Goal: Task Accomplishment & Management: Manage account settings

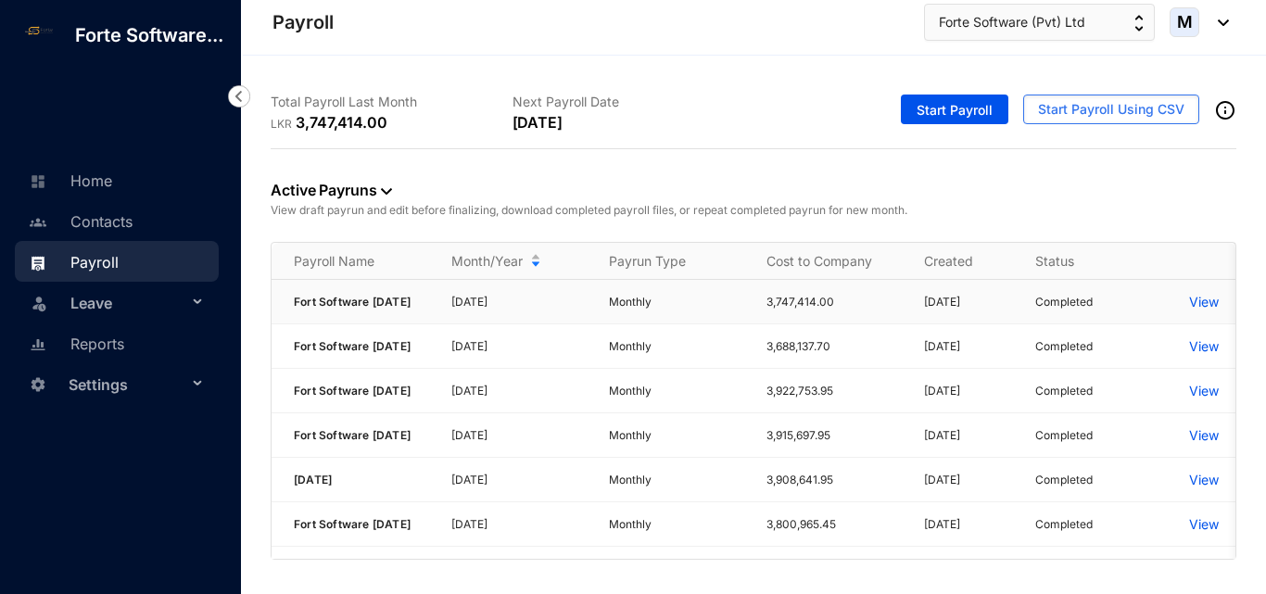
click at [1197, 308] on p "View" at bounding box center [1205, 302] width 30 height 19
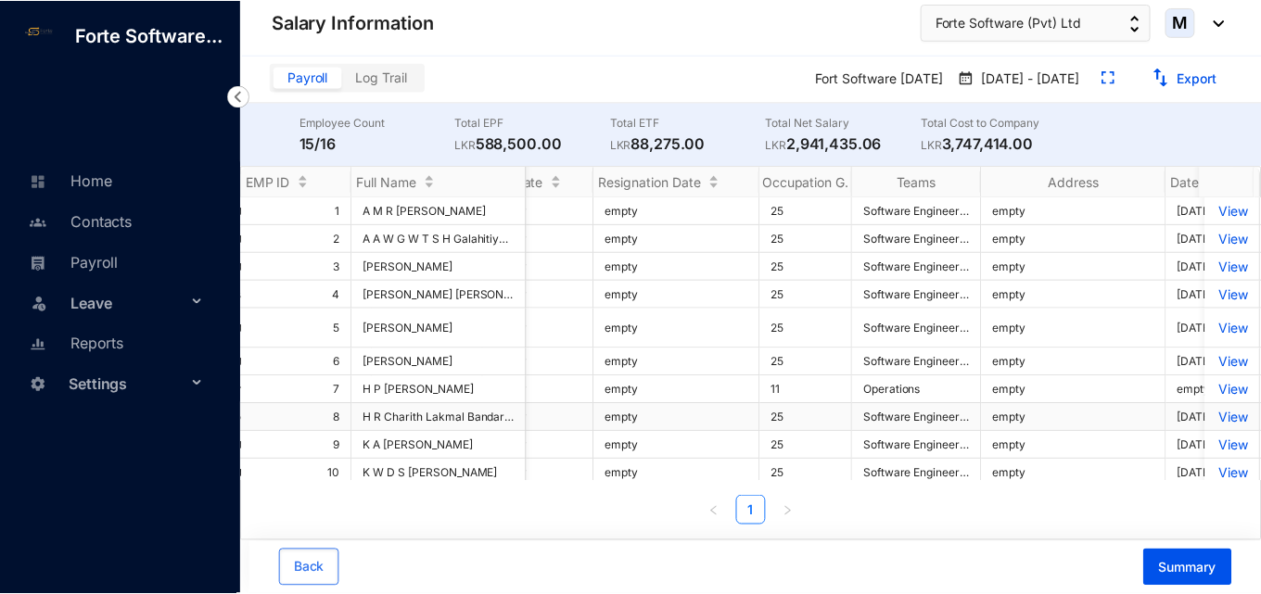
scroll to position [93, 5139]
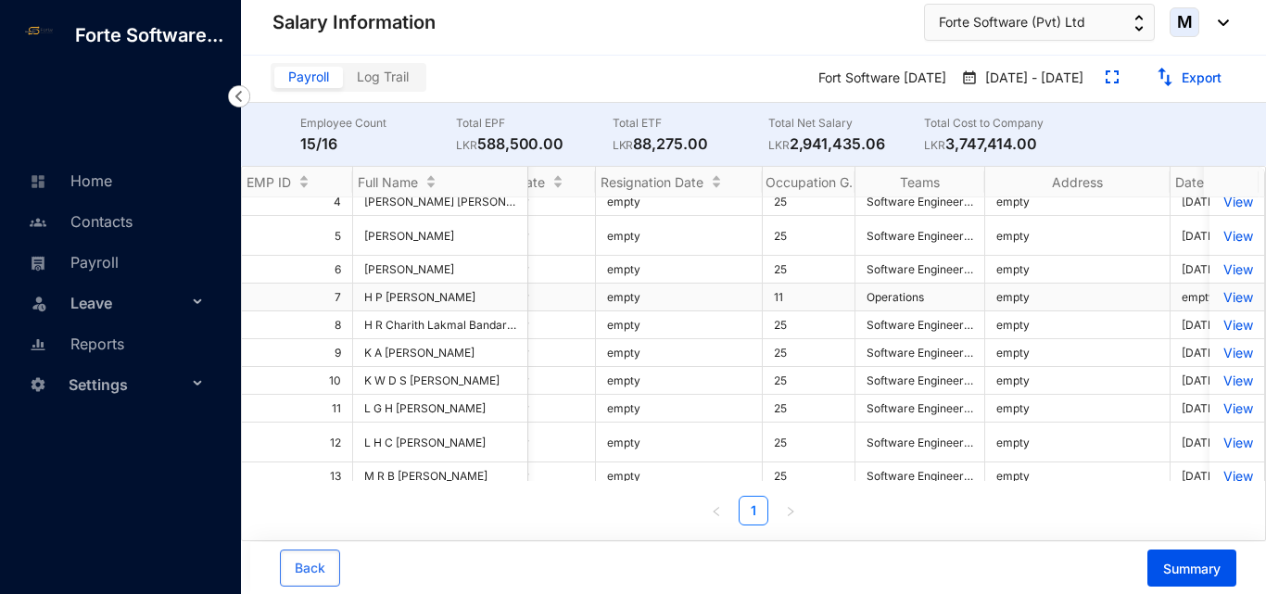
click at [1221, 305] on p "View" at bounding box center [1237, 297] width 32 height 16
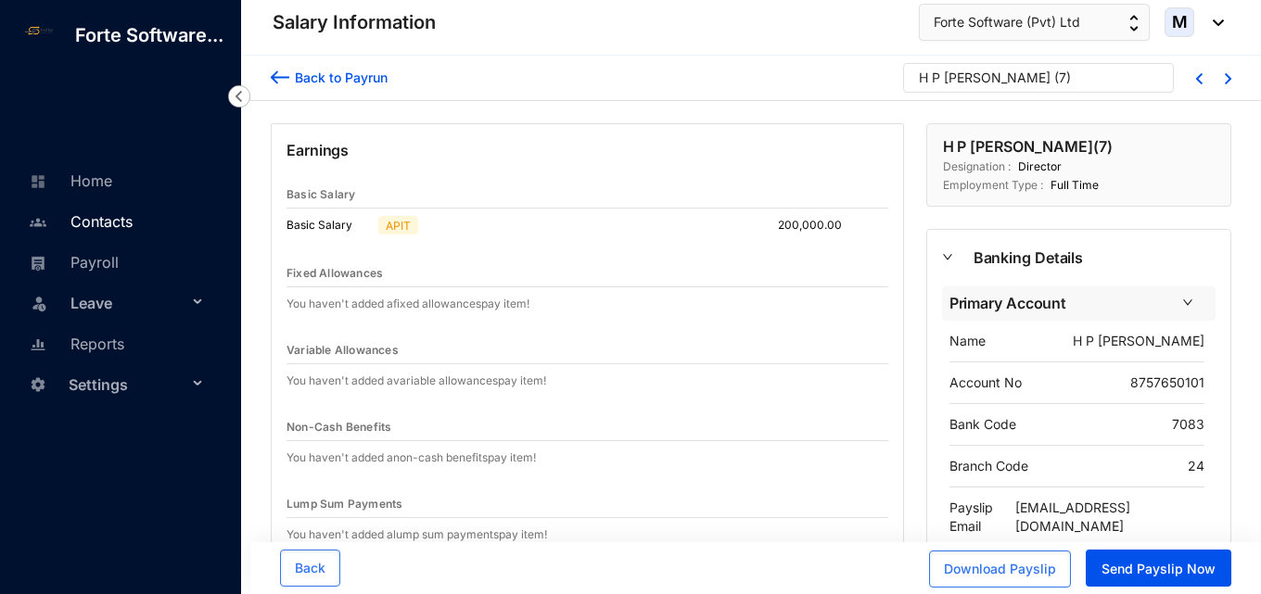
click at [121, 220] on link "Contacts" at bounding box center [78, 221] width 108 height 19
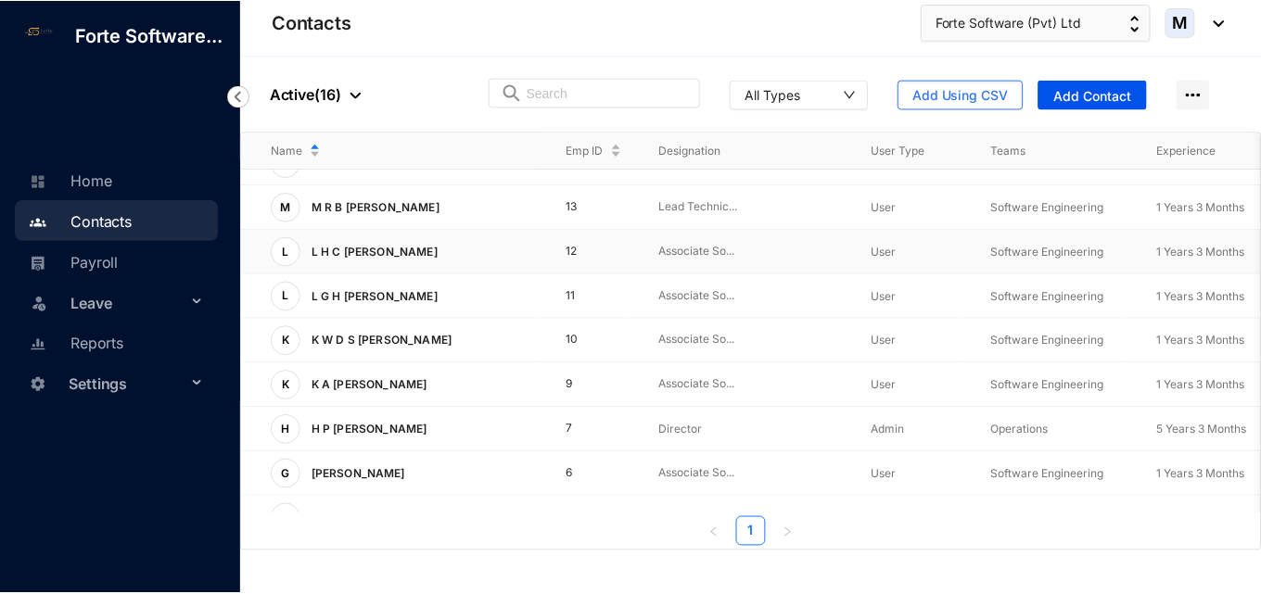
scroll to position [278, 0]
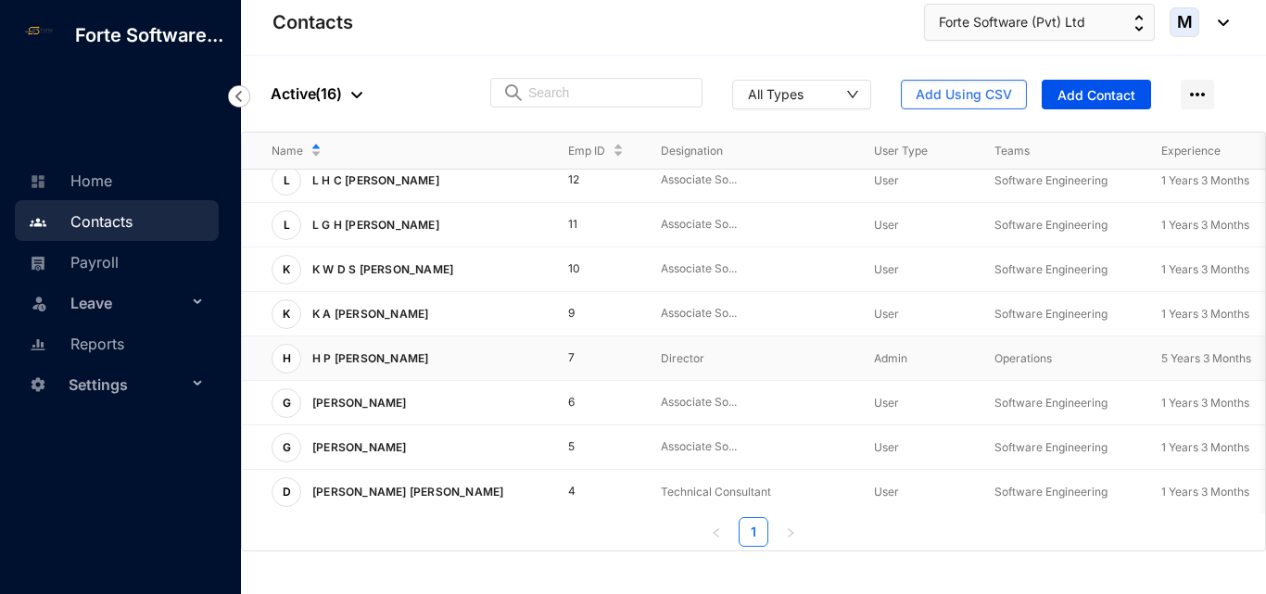
click at [378, 374] on td "H H P [PERSON_NAME]" at bounding box center [390, 359] width 297 height 45
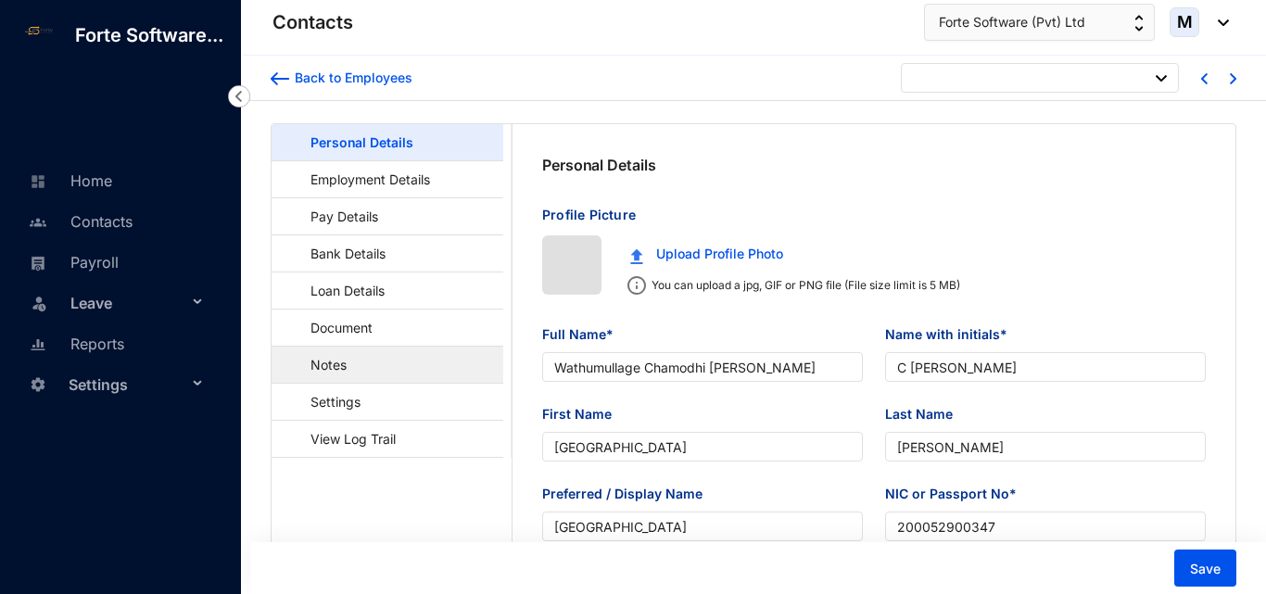
type input "[DATE]"
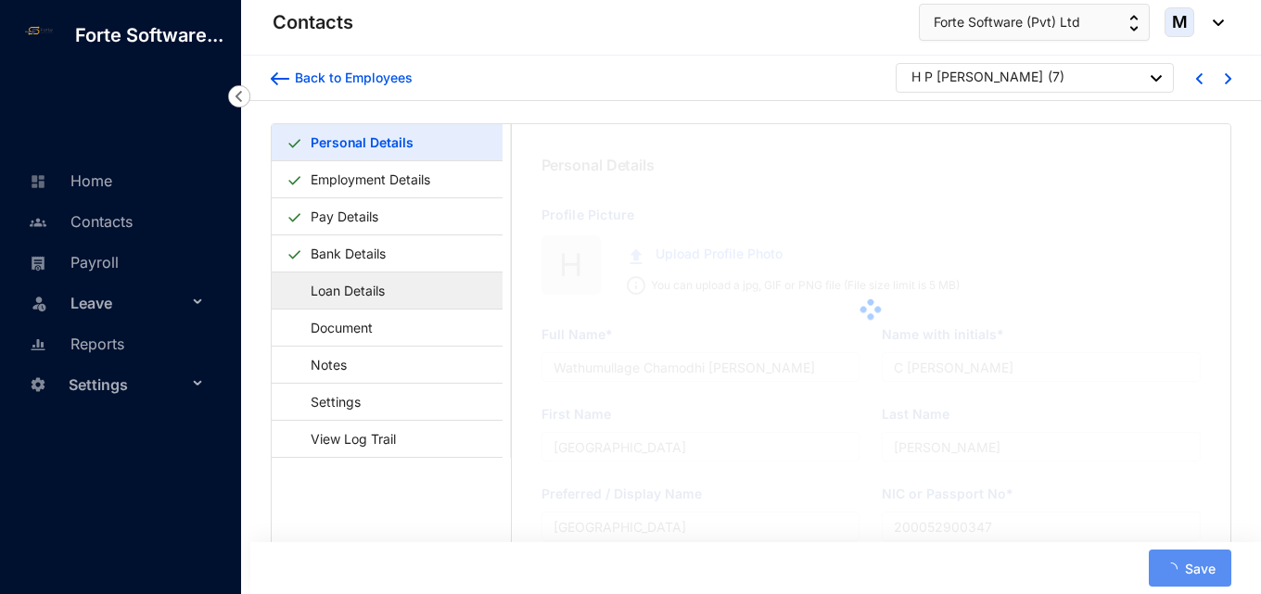
type input "H P [PERSON_NAME]"
type input "Chandra"
type input "[PERSON_NAME]"
type input "196015610154"
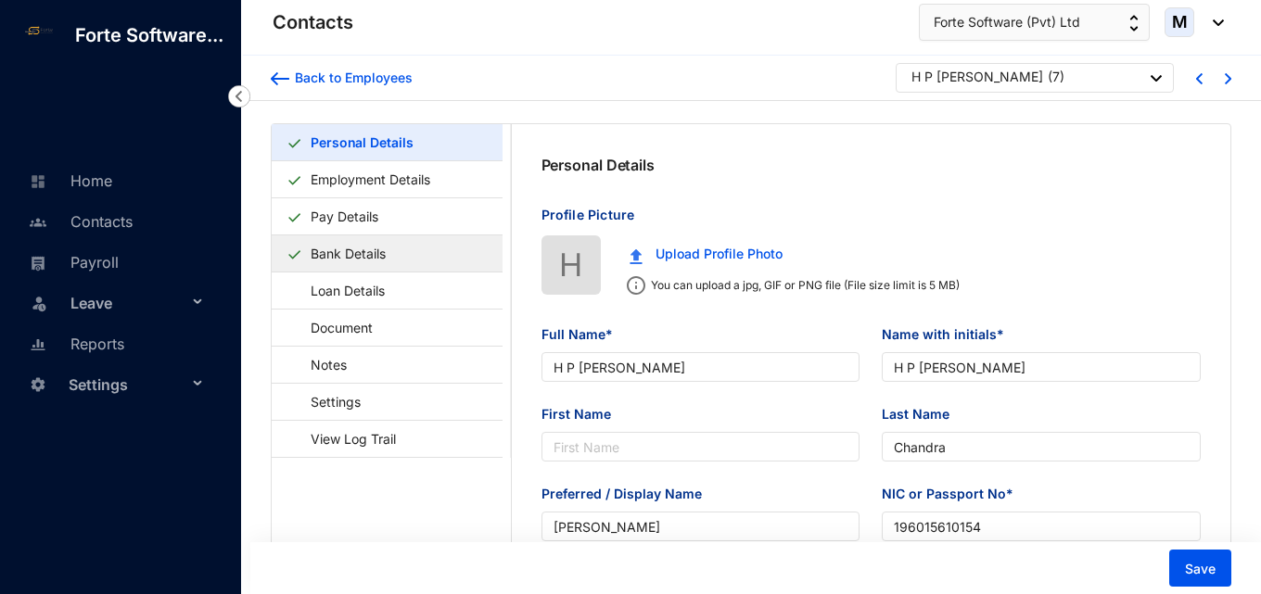
click at [393, 257] on link "Bank Details" at bounding box center [348, 254] width 90 height 38
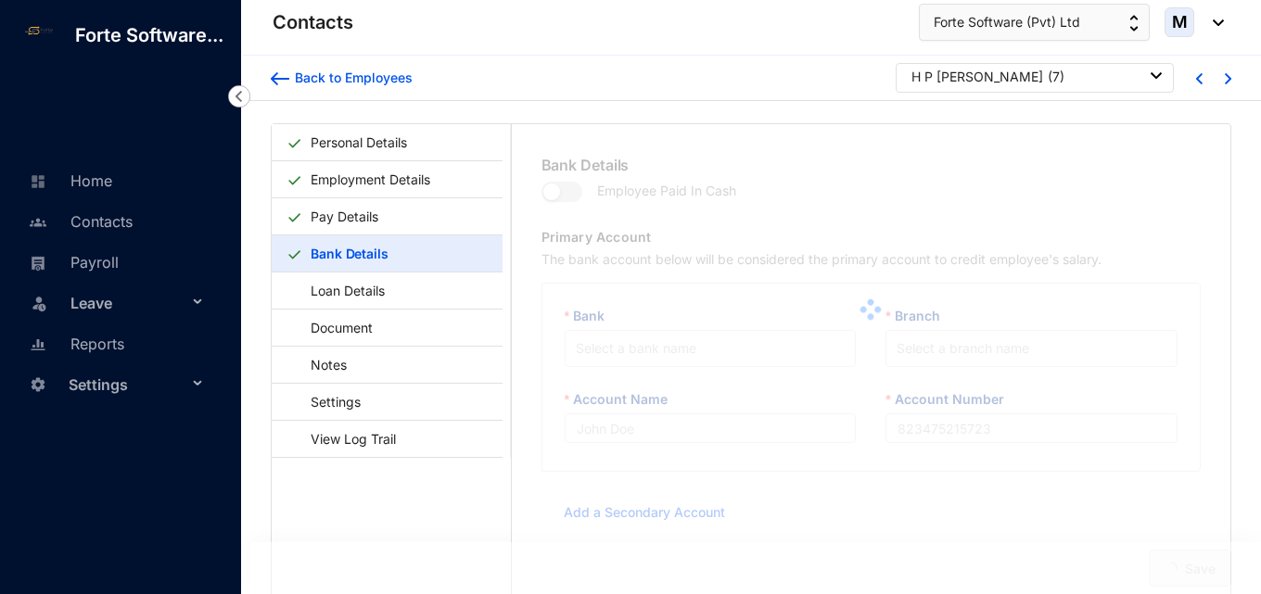
type input "H P [PERSON_NAME]"
type input "8757650101"
type input "[EMAIL_ADDRESS][DOMAIN_NAME]"
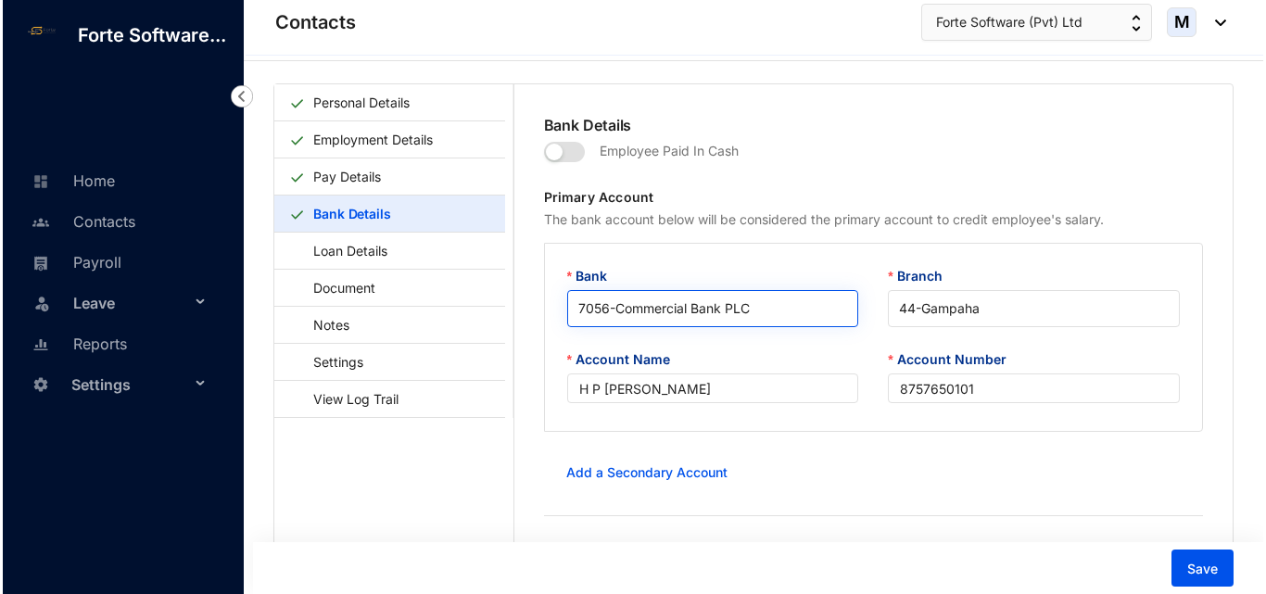
scroll to position [45, 0]
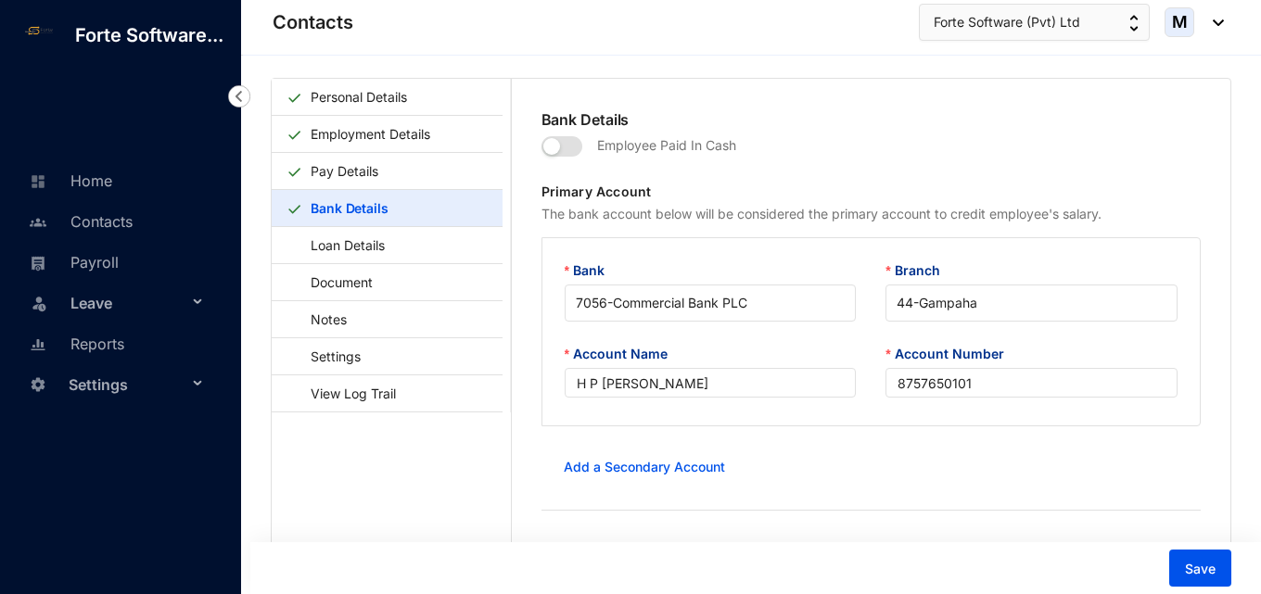
click at [246, 99] on img at bounding box center [239, 96] width 22 height 22
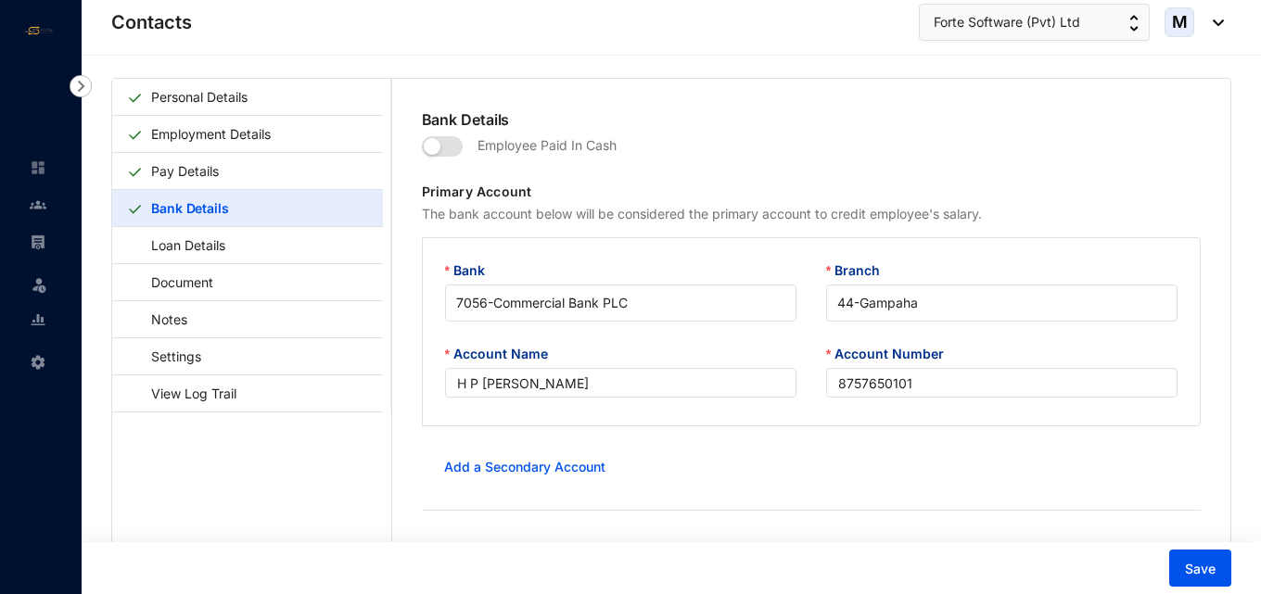
click at [86, 83] on img at bounding box center [81, 86] width 22 height 22
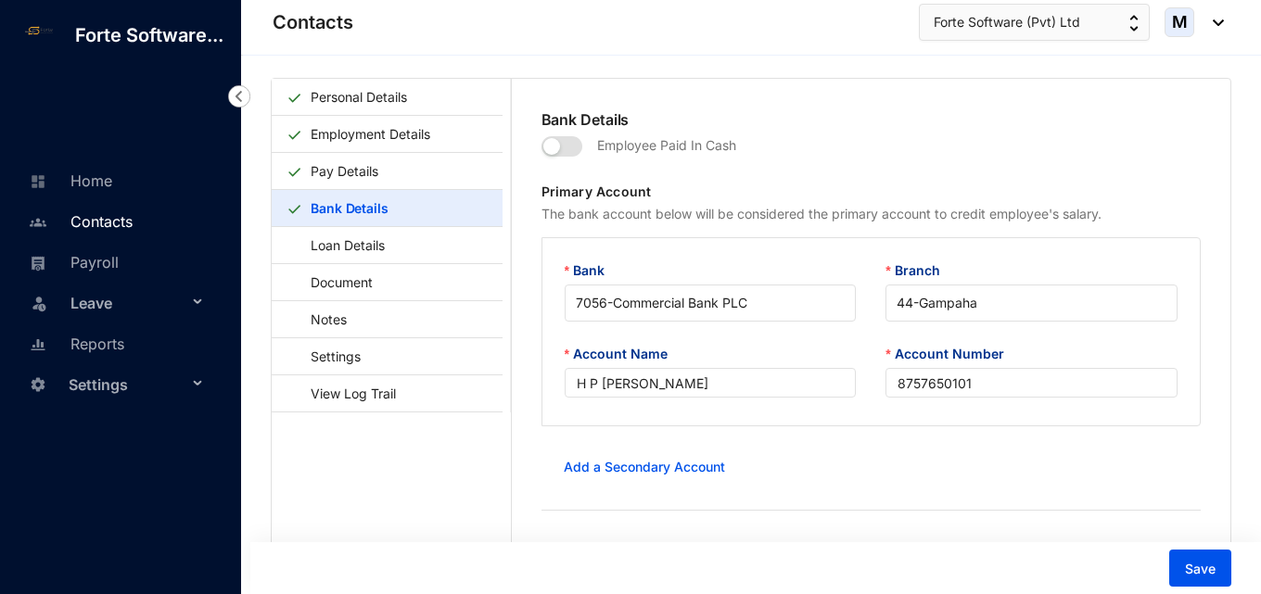
click at [101, 229] on link "Contacts" at bounding box center [78, 221] width 108 height 19
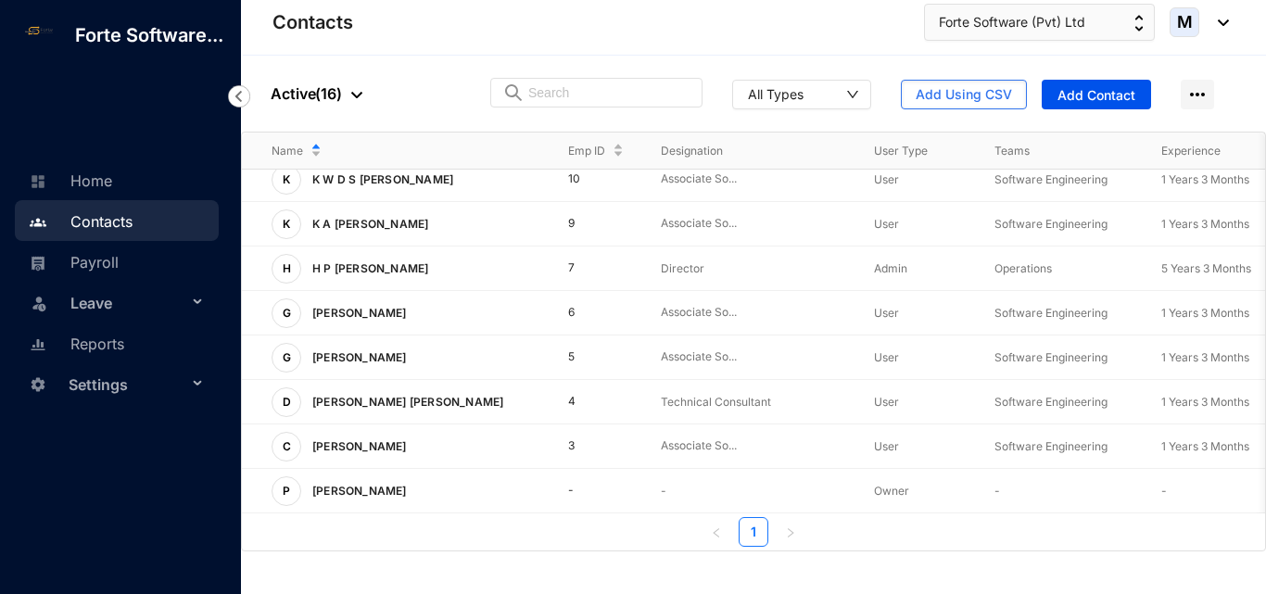
scroll to position [382, 0]
click at [362, 348] on p "[PERSON_NAME]" at bounding box center [357, 358] width 113 height 30
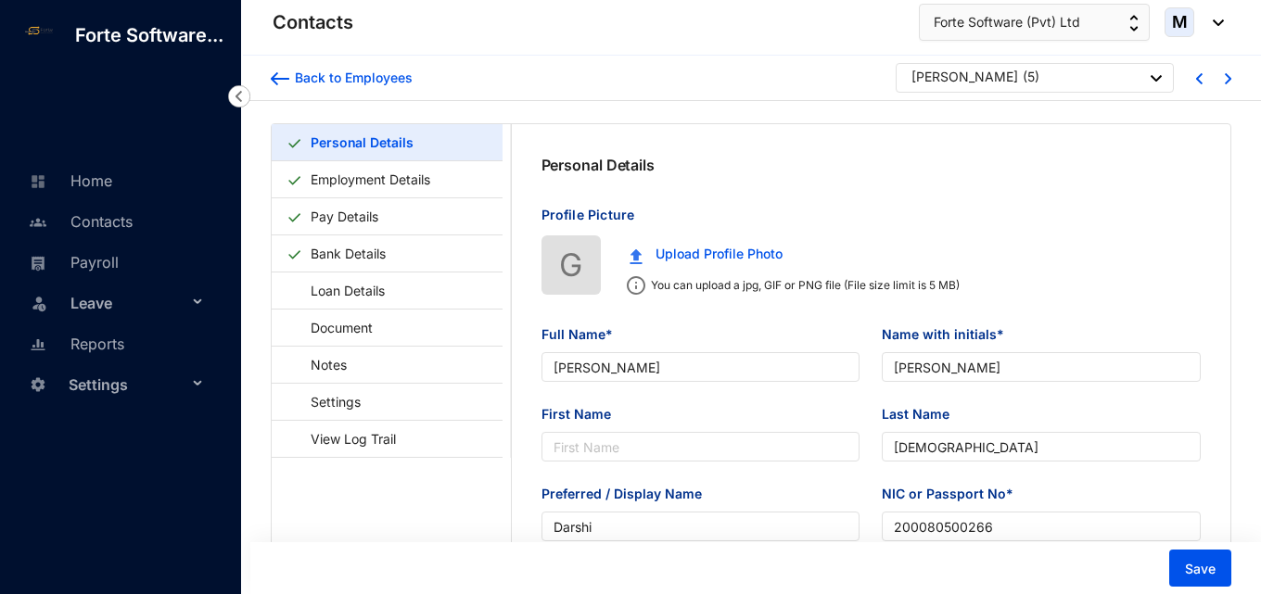
type input "[PERSON_NAME]"
type input "[DEMOGRAPHIC_DATA]"
type input "Darshi"
type input "200080500266"
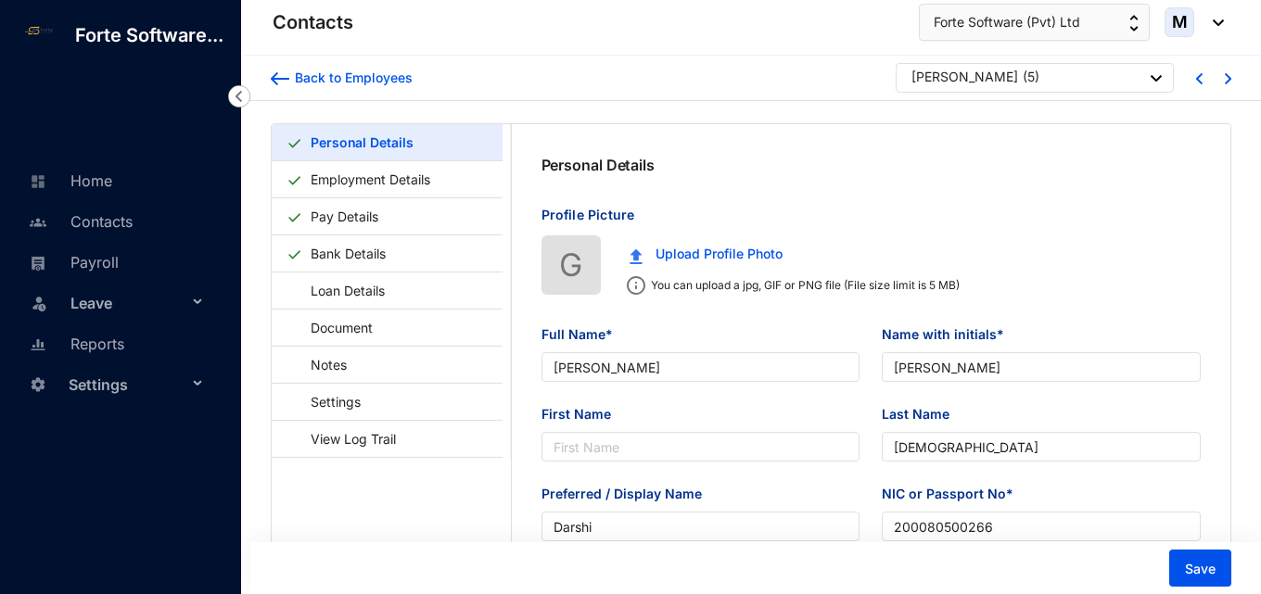
type input "[DATE]"
click at [374, 251] on link "Bank Details" at bounding box center [348, 254] width 90 height 38
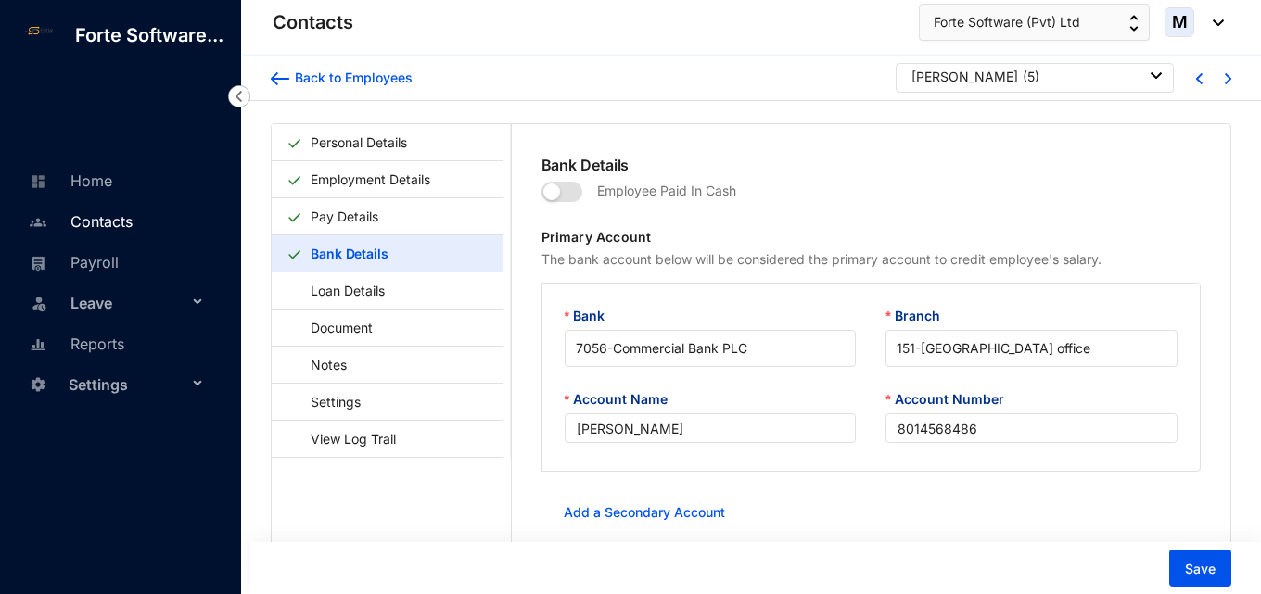
click at [123, 226] on link "Contacts" at bounding box center [78, 221] width 108 height 19
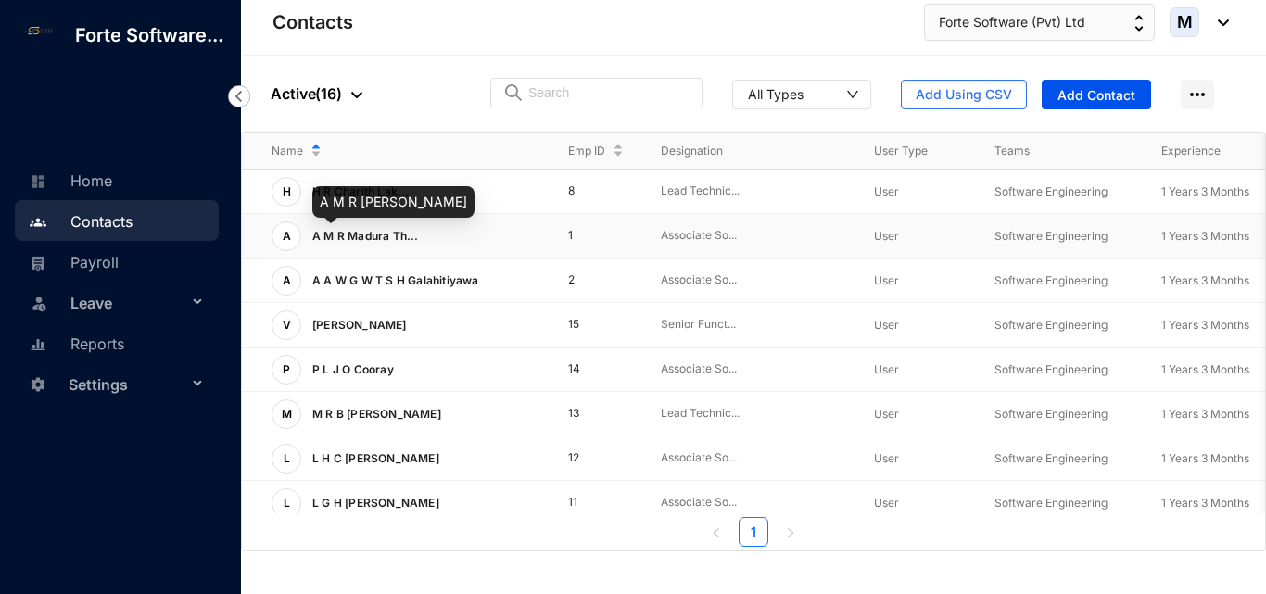
click at [393, 235] on span "A M R Madura Th..." at bounding box center [365, 236] width 107 height 14
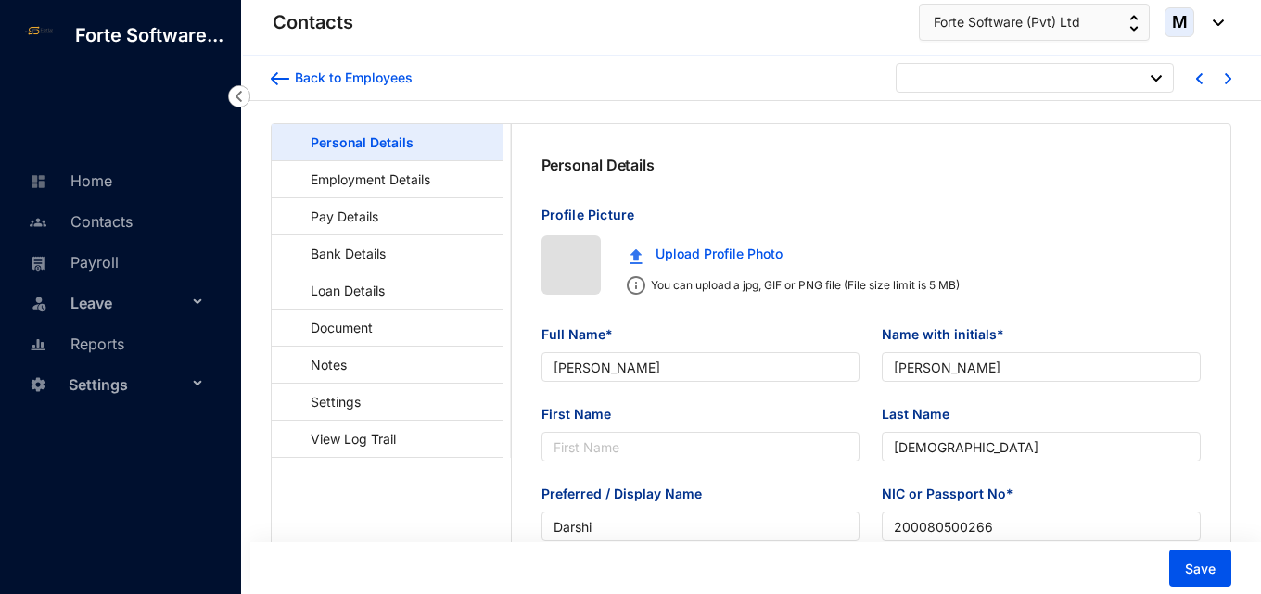
type input "[DATE]"
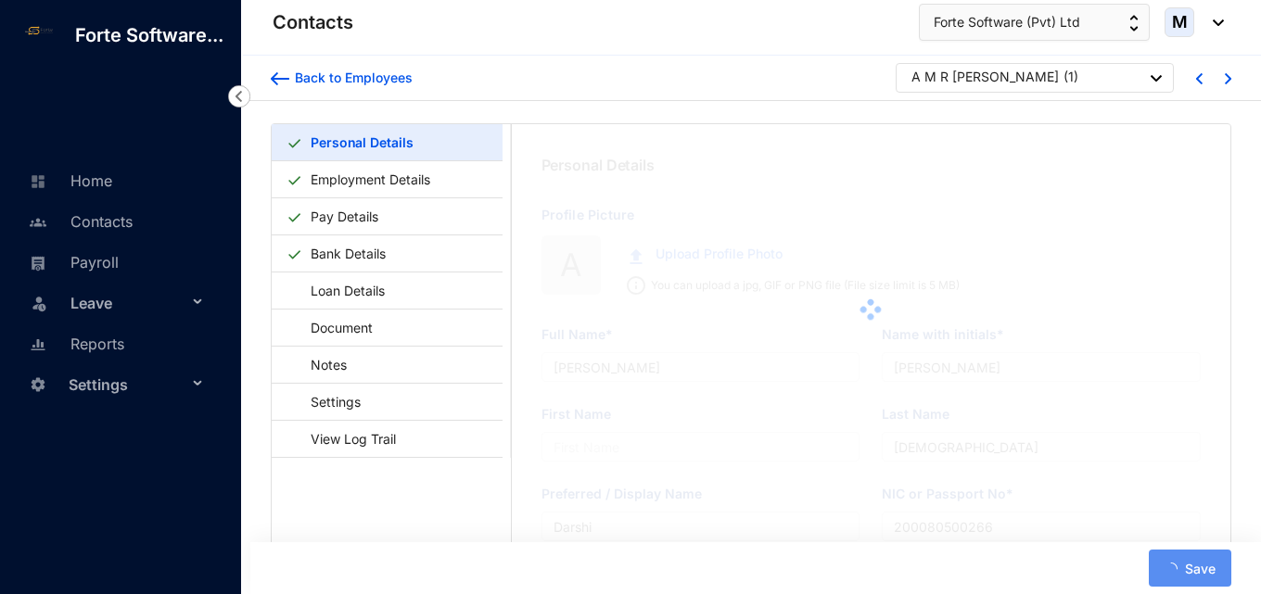
type input "A M R [PERSON_NAME]"
type input "A M R M T B [PERSON_NAME]"
type input "Abeykoon"
type input "Madura"
type input "199901610638"
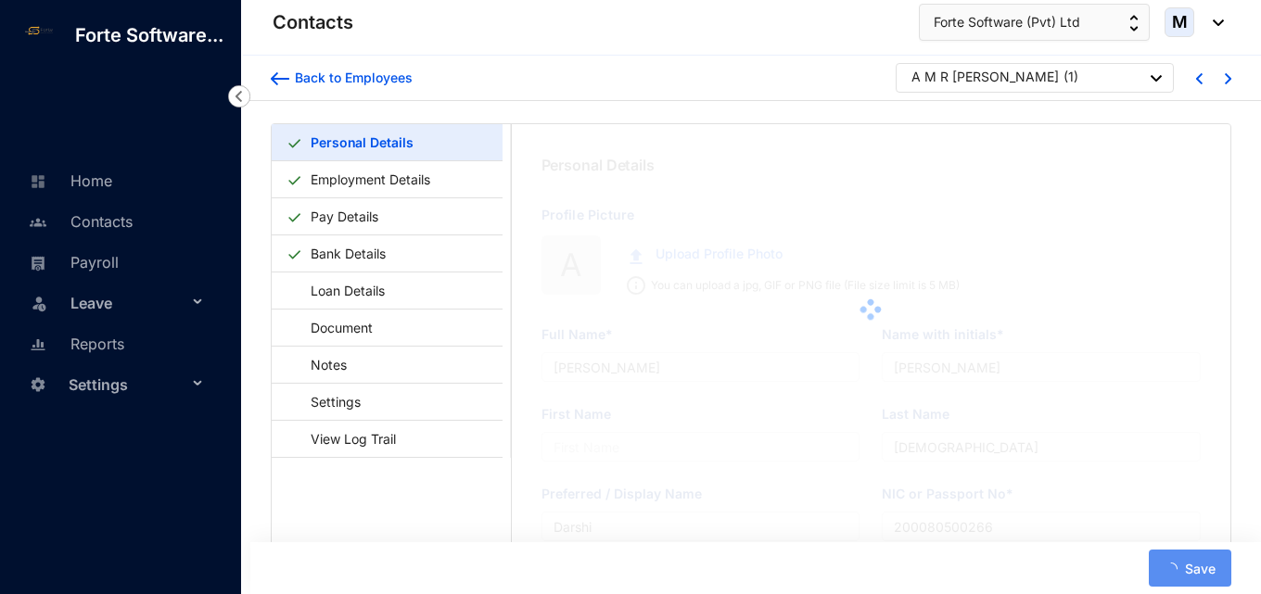
type input "0775275541"
type input "[DATE]"
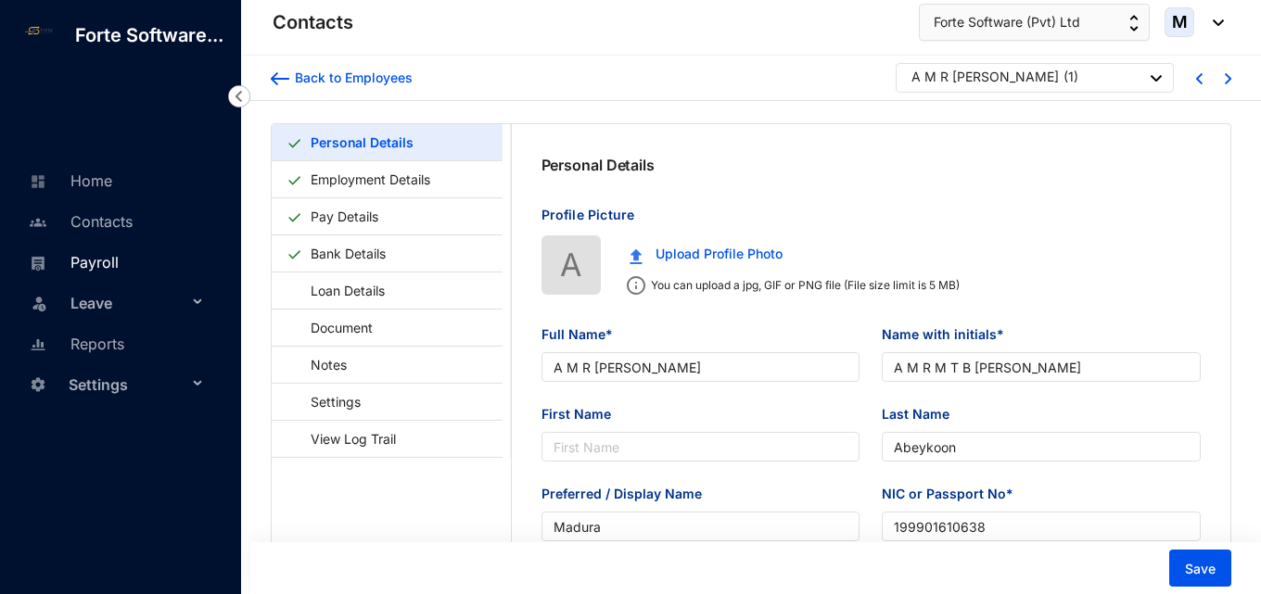
click at [97, 271] on link "Payroll" at bounding box center [71, 262] width 95 height 19
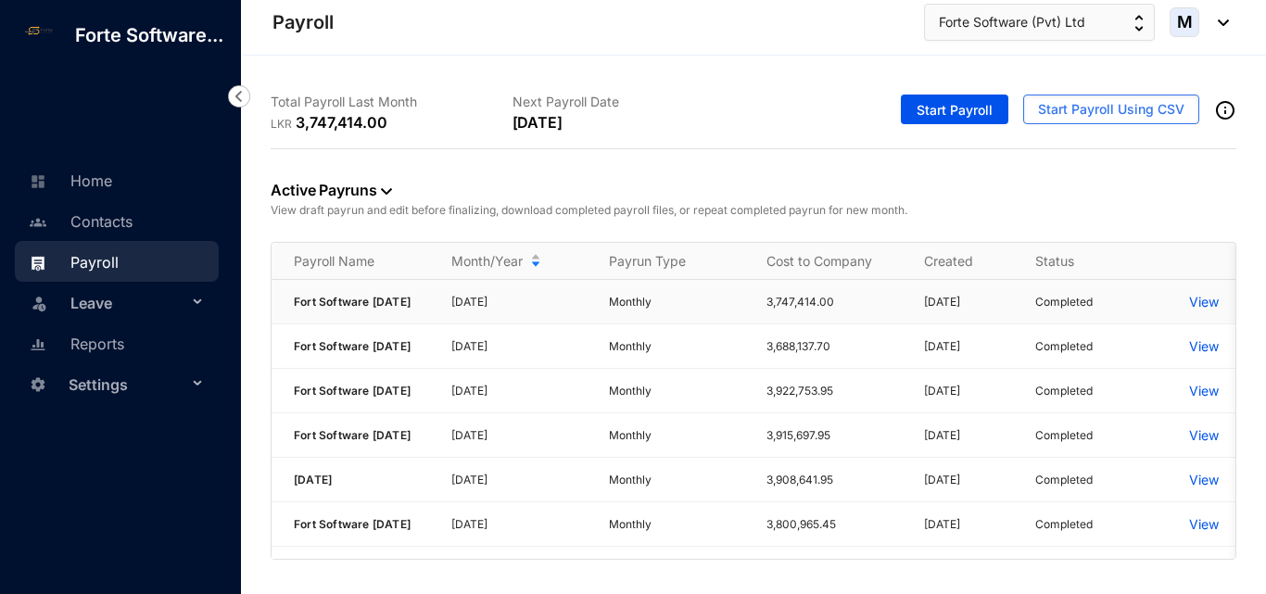
click at [1210, 306] on p "View" at bounding box center [1205, 302] width 30 height 19
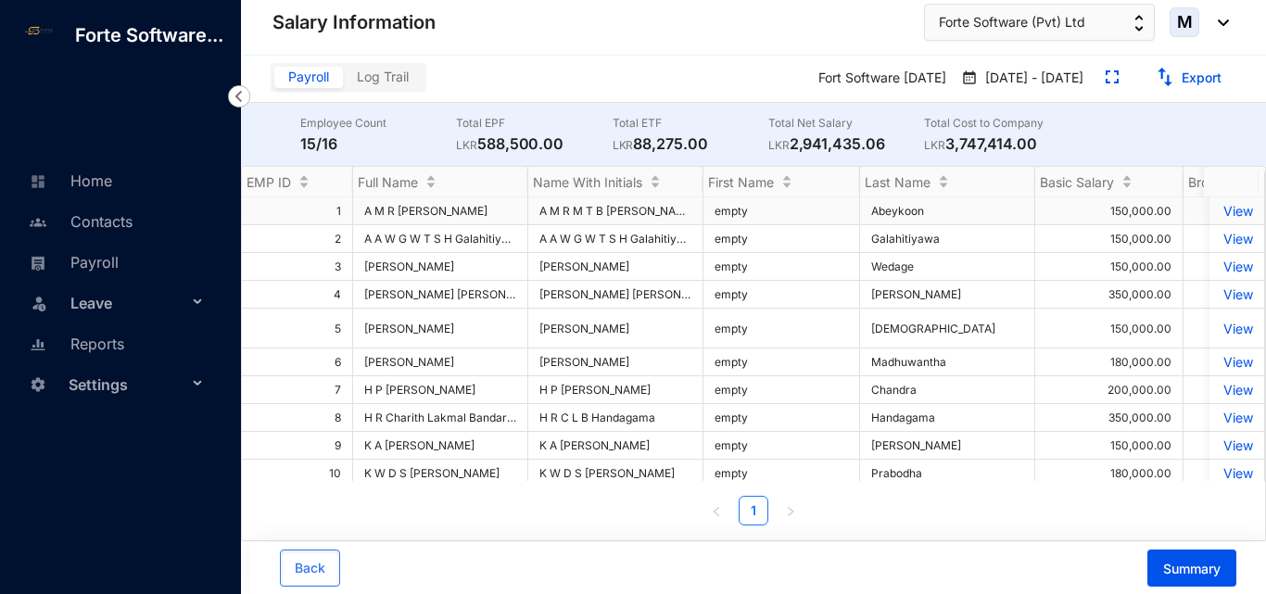
click at [1221, 219] on p "View" at bounding box center [1237, 211] width 32 height 16
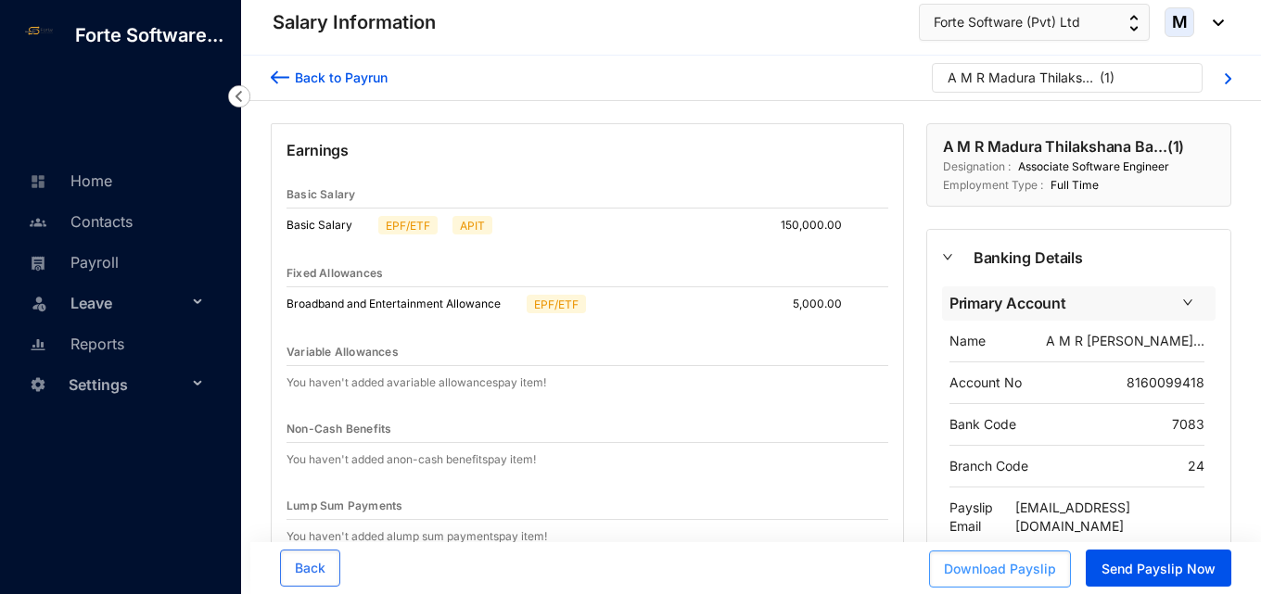
click at [1012, 580] on button "Download Payslip" at bounding box center [1000, 569] width 142 height 37
click at [315, 562] on span "Back" at bounding box center [310, 568] width 31 height 19
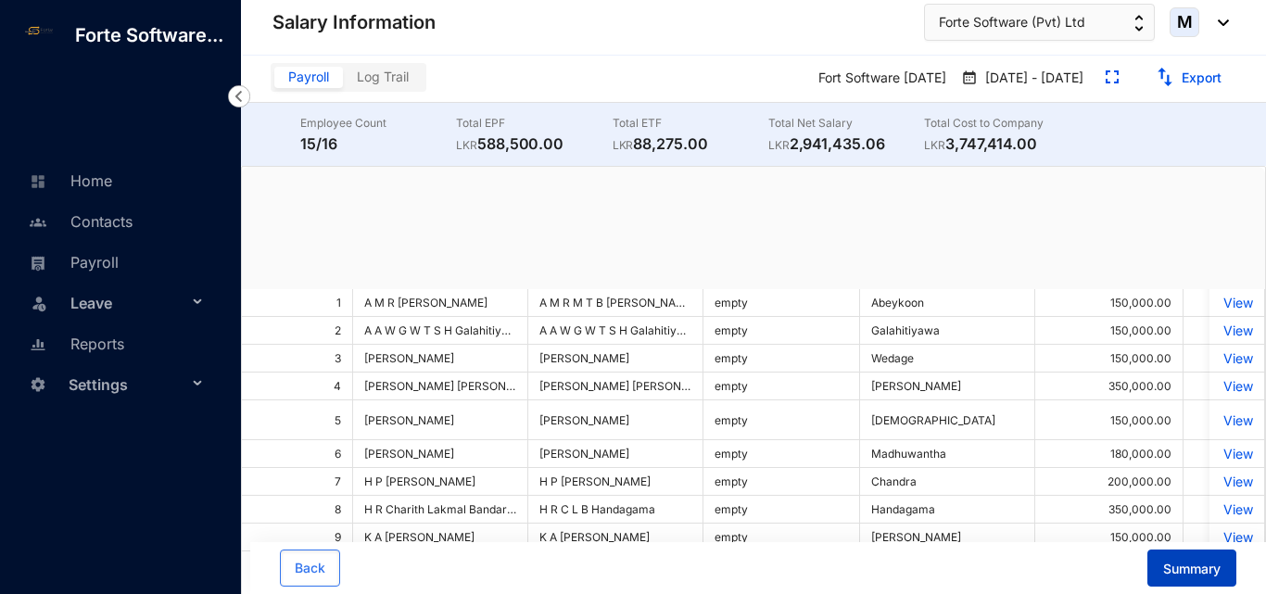
drag, startPoint x: 1215, startPoint y: 554, endPoint x: 1191, endPoint y: 571, distance: 29.3
click at [1191, 571] on span "Summary" at bounding box center [1192, 569] width 57 height 19
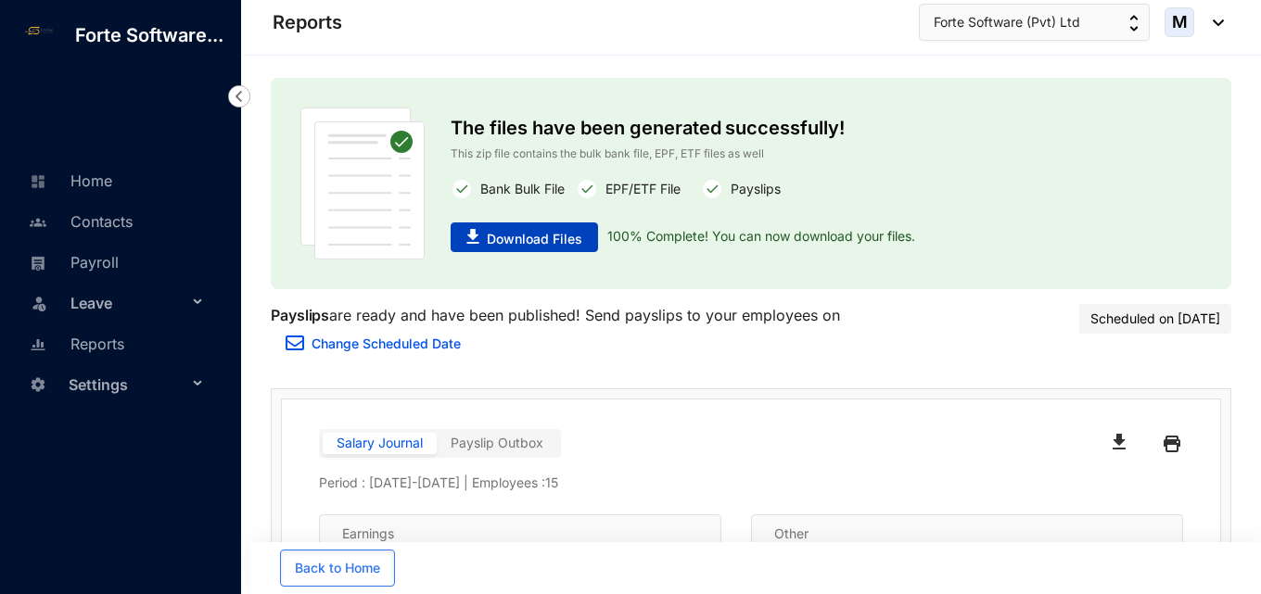
click at [559, 238] on span "Download Files" at bounding box center [534, 239] width 95 height 19
click at [106, 271] on link "Payroll" at bounding box center [71, 262] width 95 height 19
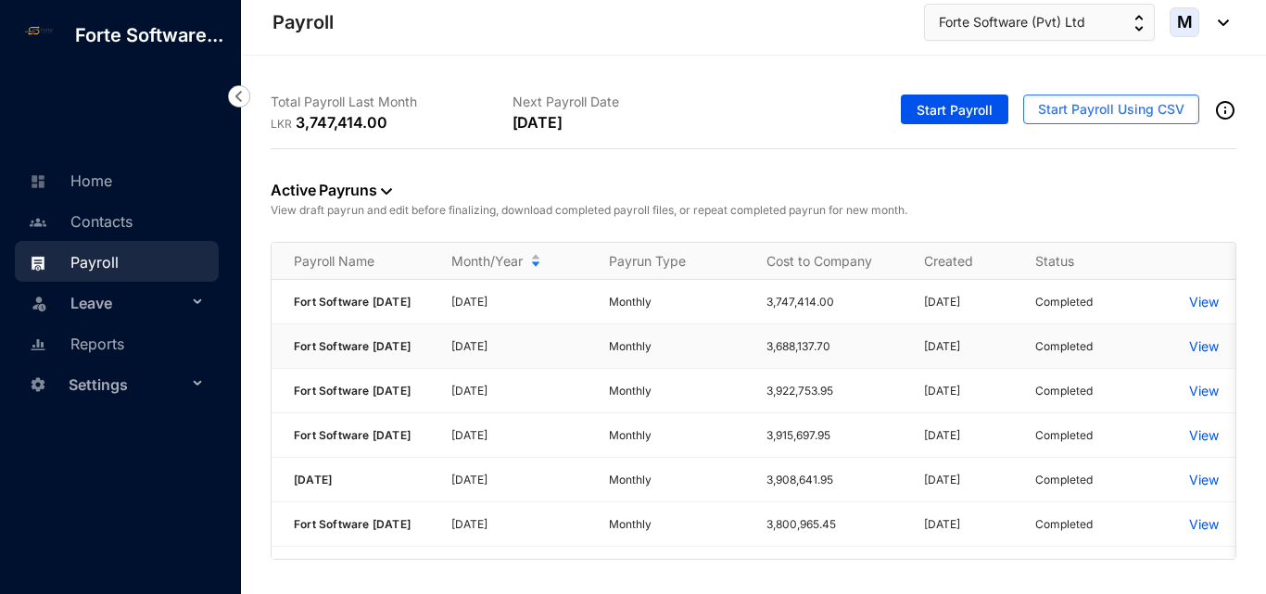
click at [1205, 356] on p "View" at bounding box center [1205, 346] width 30 height 19
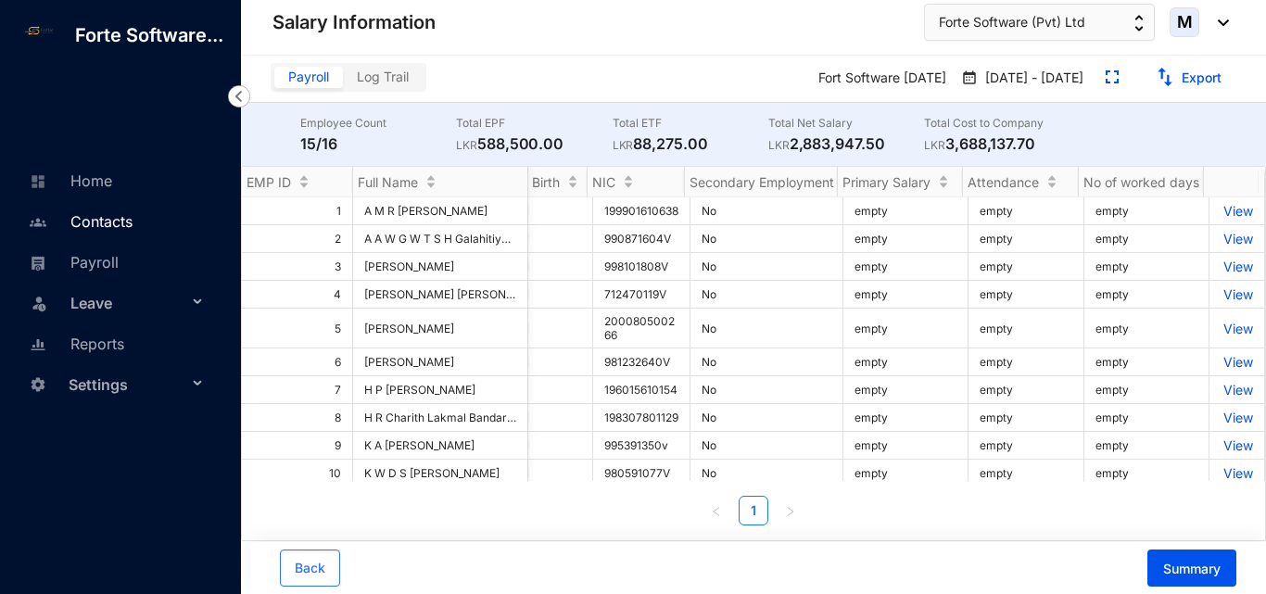
click at [102, 225] on link "Contacts" at bounding box center [78, 221] width 108 height 19
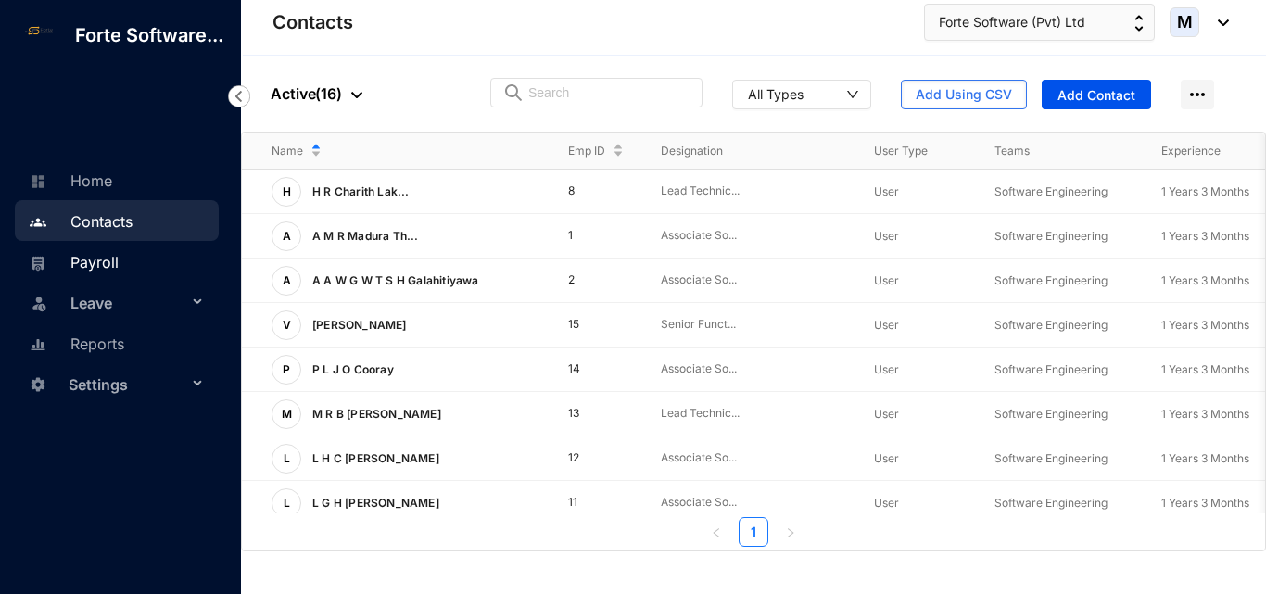
click at [119, 266] on link "Payroll" at bounding box center [71, 262] width 95 height 19
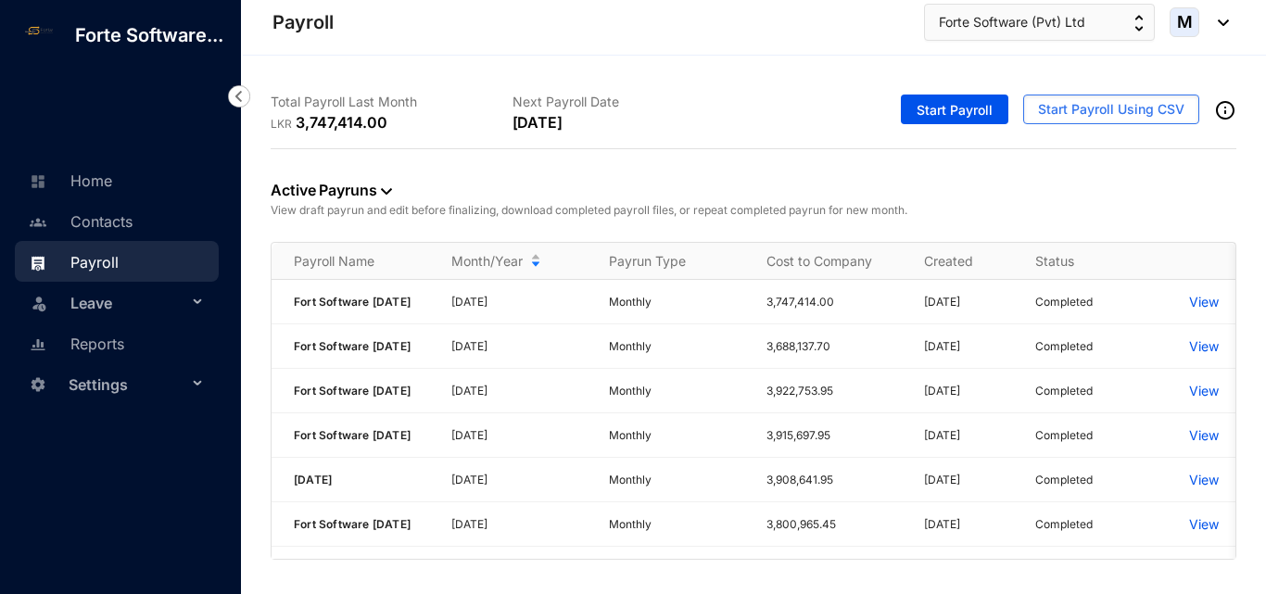
click at [102, 375] on span "Settings" at bounding box center [128, 384] width 119 height 37
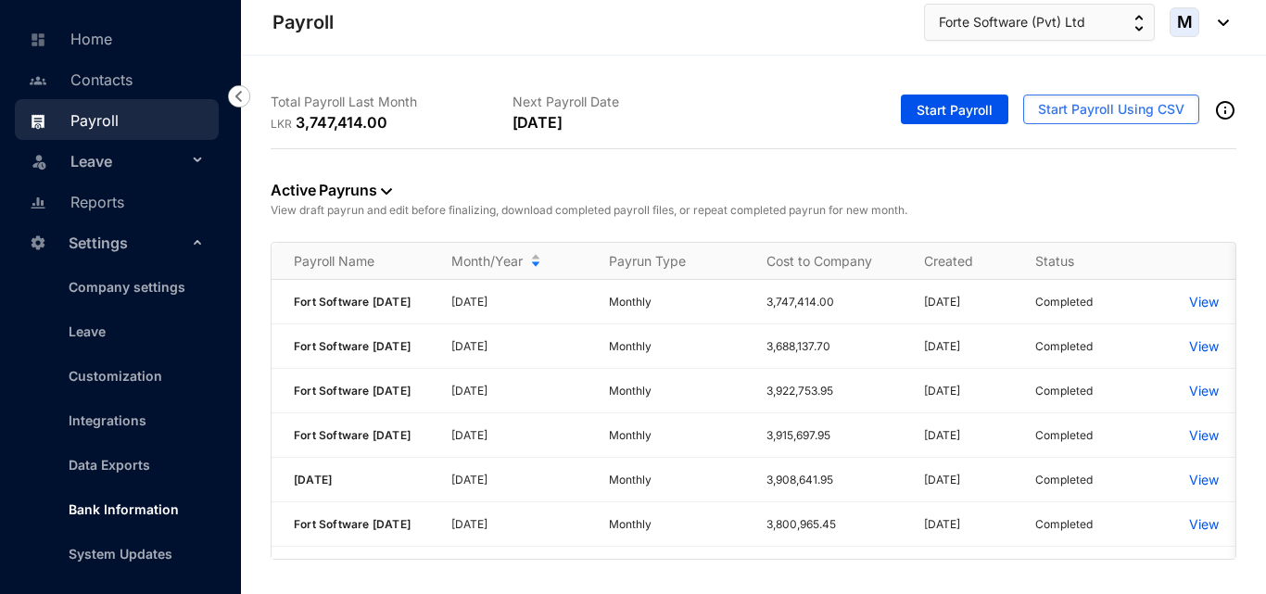
click at [102, 517] on link "Bank Information" at bounding box center [116, 510] width 125 height 16
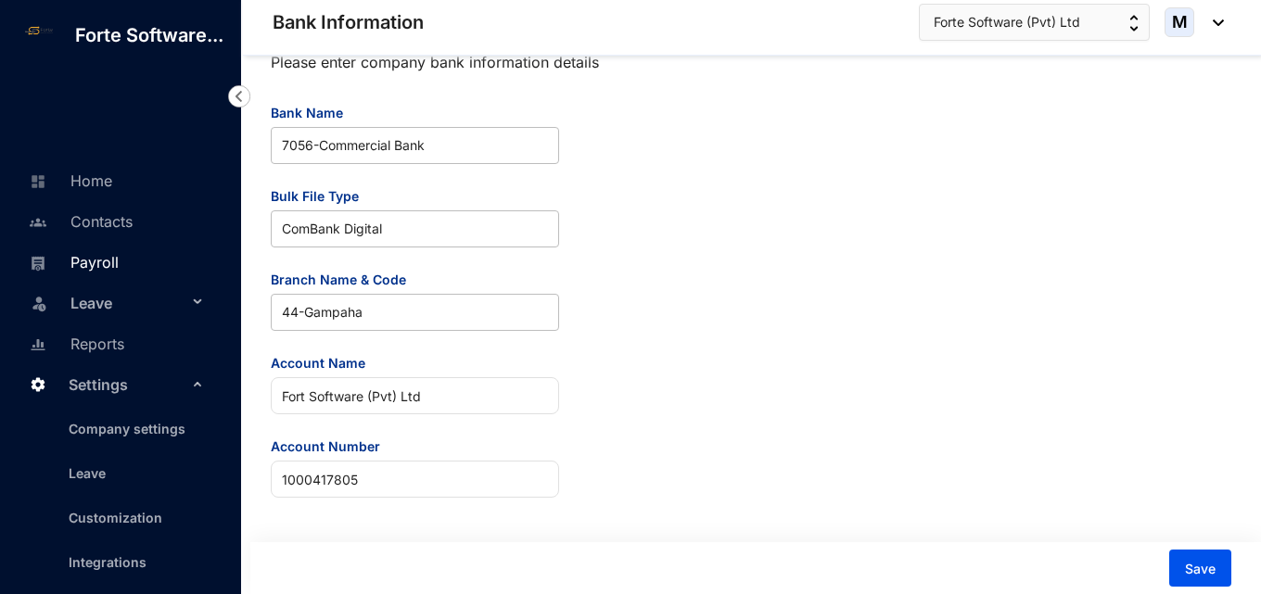
click at [99, 272] on link "Payroll" at bounding box center [71, 262] width 95 height 19
